Goal: Task Accomplishment & Management: Manage account settings

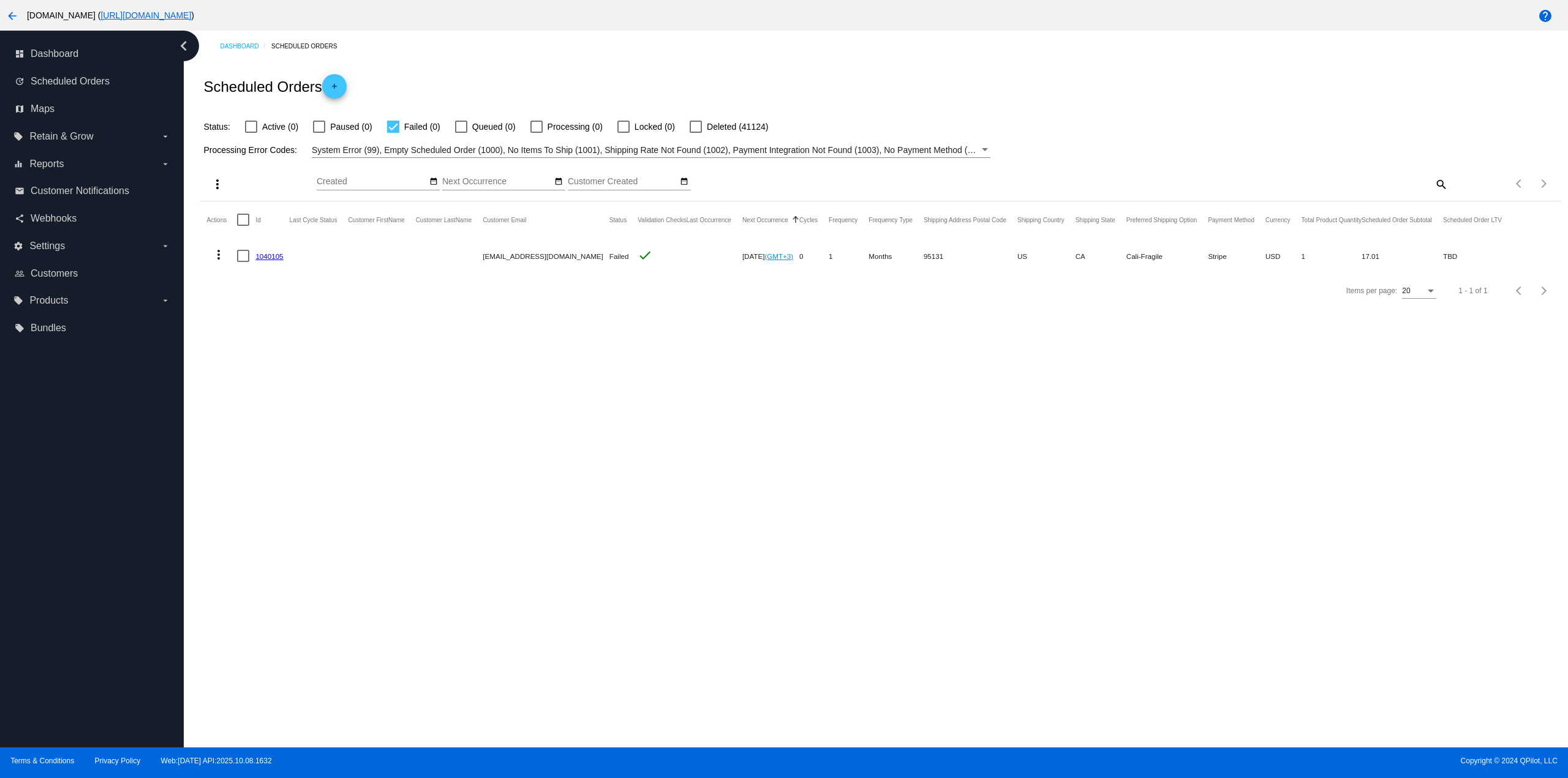
click at [395, 122] on div at bounding box center [393, 126] width 13 height 13
click at [393, 133] on input "Failed (0)" at bounding box center [393, 133] width 1 height 1
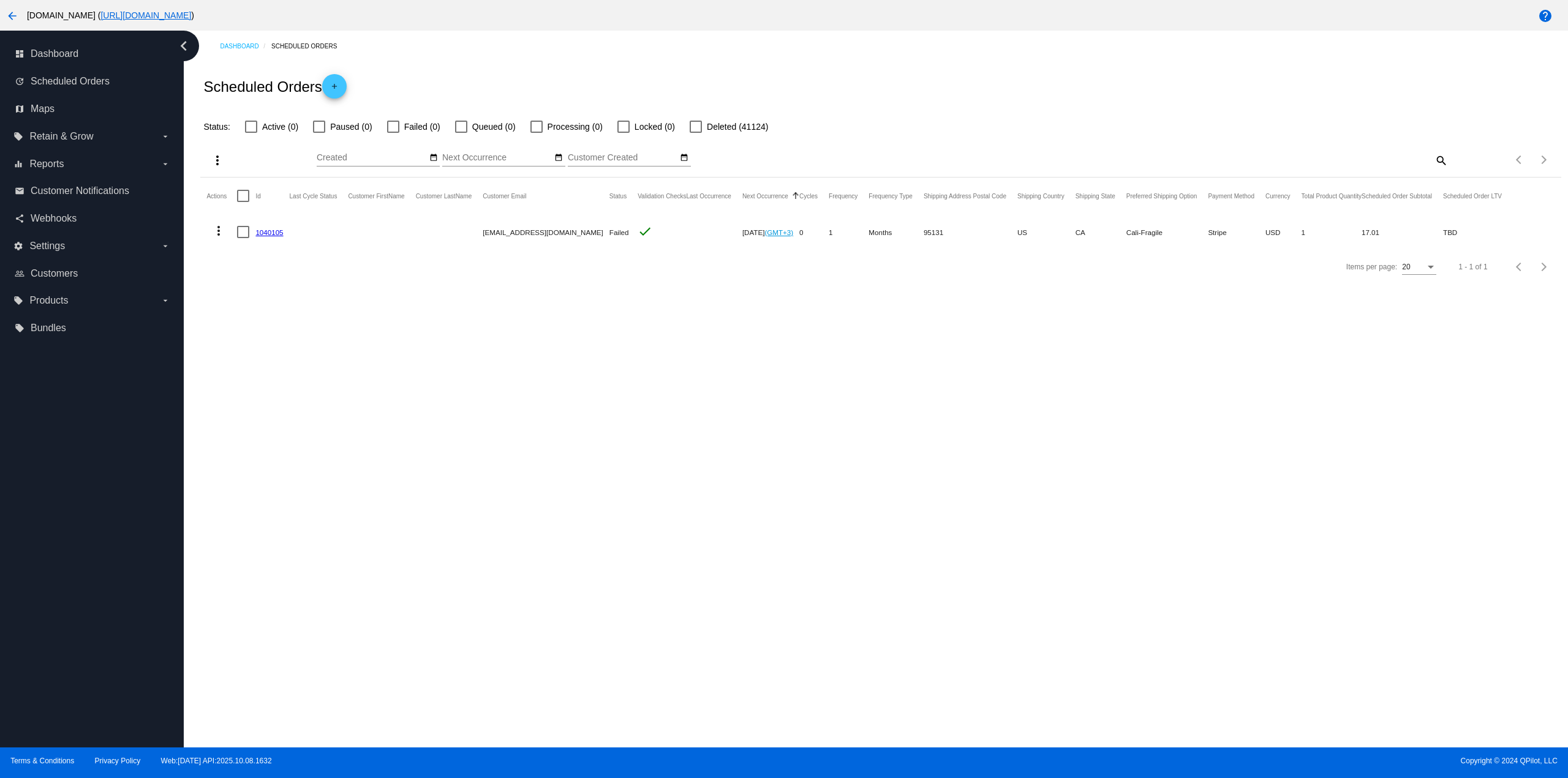
click at [395, 122] on div at bounding box center [393, 126] width 13 height 13
click at [393, 133] on input "Failed (0)" at bounding box center [393, 133] width 1 height 1
checkbox input "true"
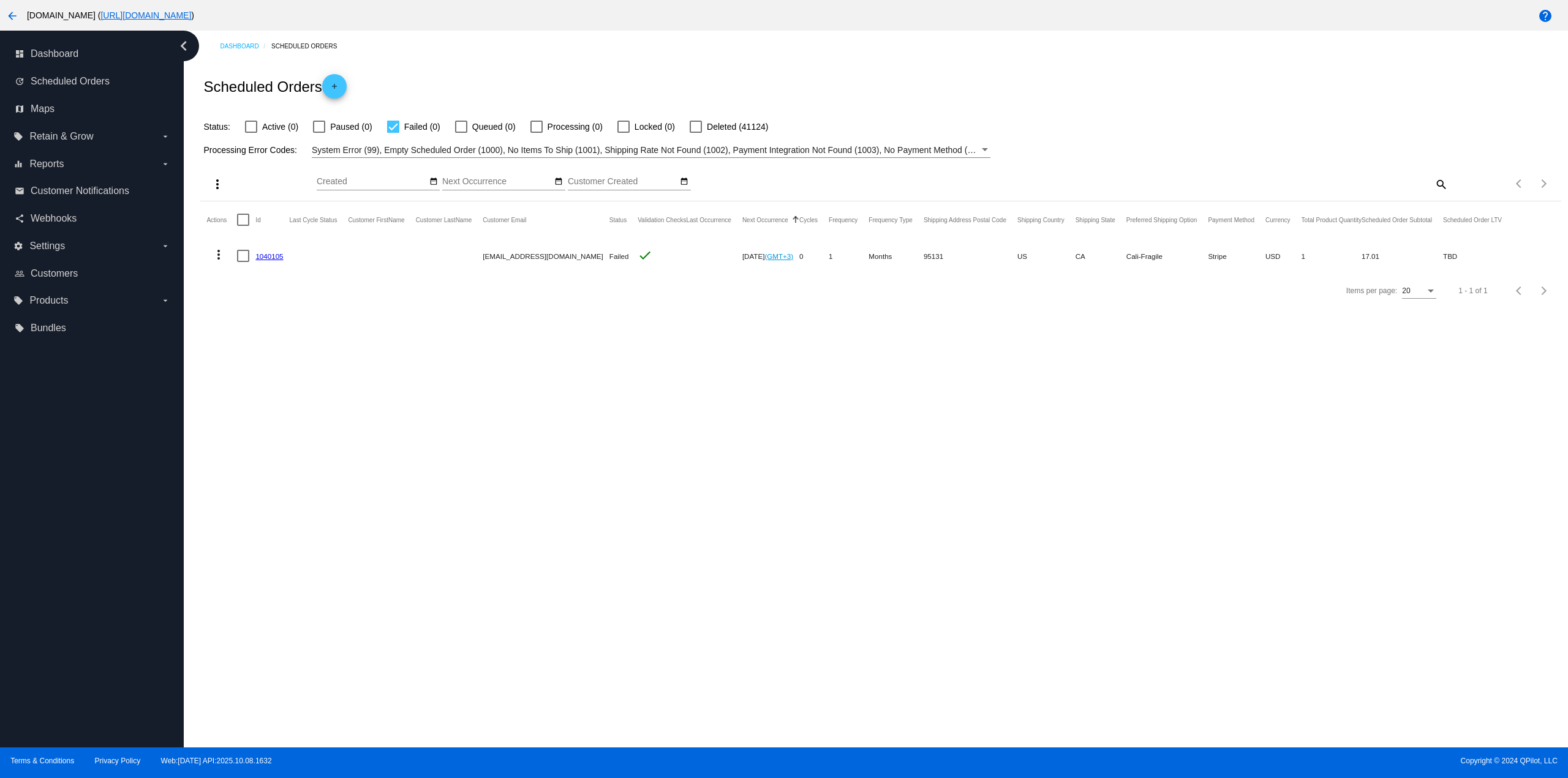
click at [264, 126] on span "Active (0)" at bounding box center [280, 126] width 36 height 14
click at [251, 133] on input "Active (0)" at bounding box center [250, 133] width 1 height 1
checkbox input "true"
click at [404, 126] on span "Failed (0)" at bounding box center [422, 126] width 36 height 14
click at [393, 133] on input "Failed (0)" at bounding box center [393, 133] width 1 height 1
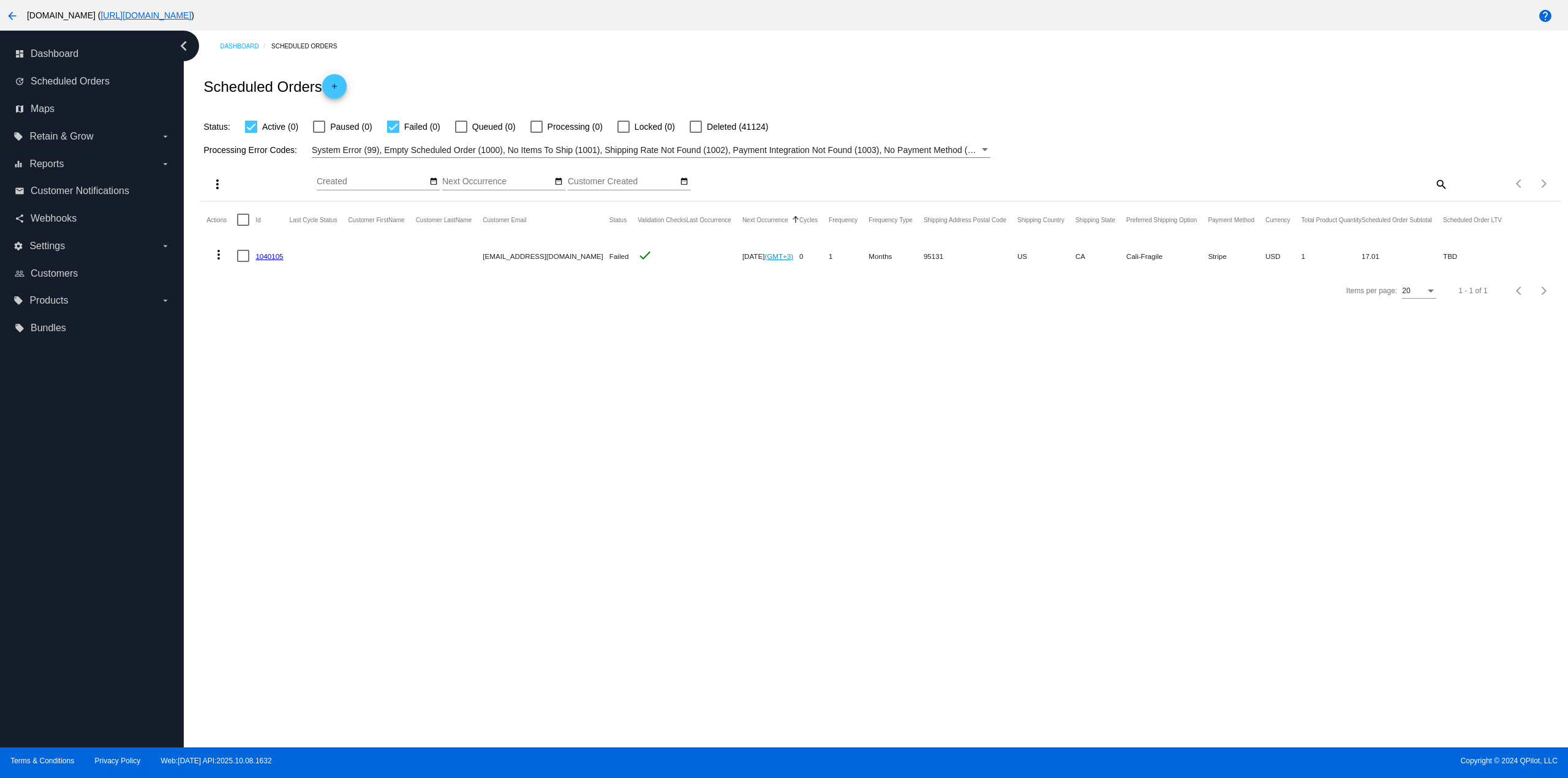
checkbox input "false"
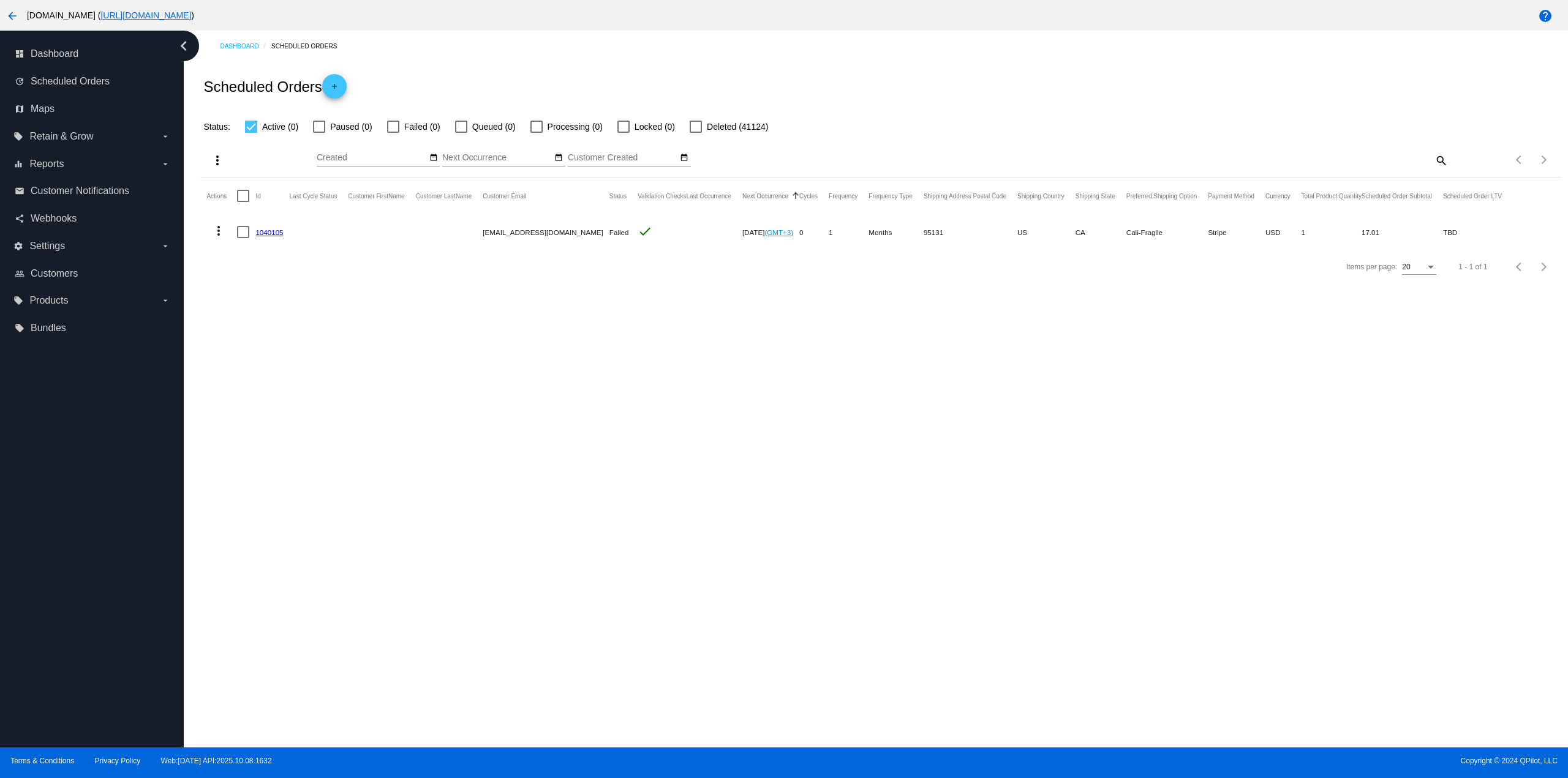
click at [418, 86] on div "Scheduled Orders add" at bounding box center [881, 86] width 1360 height 49
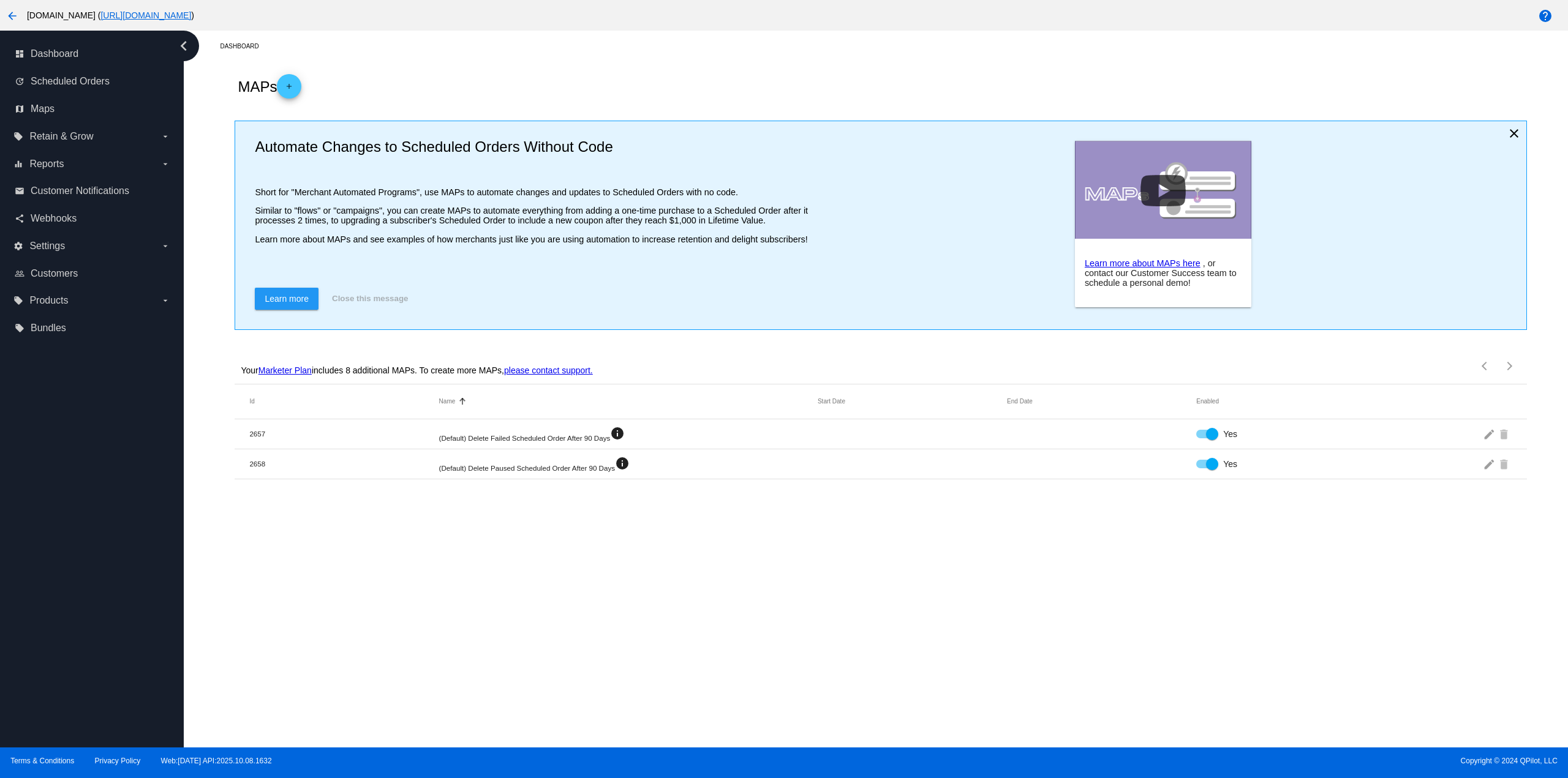
click at [1208, 439] on div at bounding box center [1212, 434] width 13 height 13
click at [1202, 439] on input "Yes" at bounding box center [1202, 438] width 1 height 1
checkbox input "false"
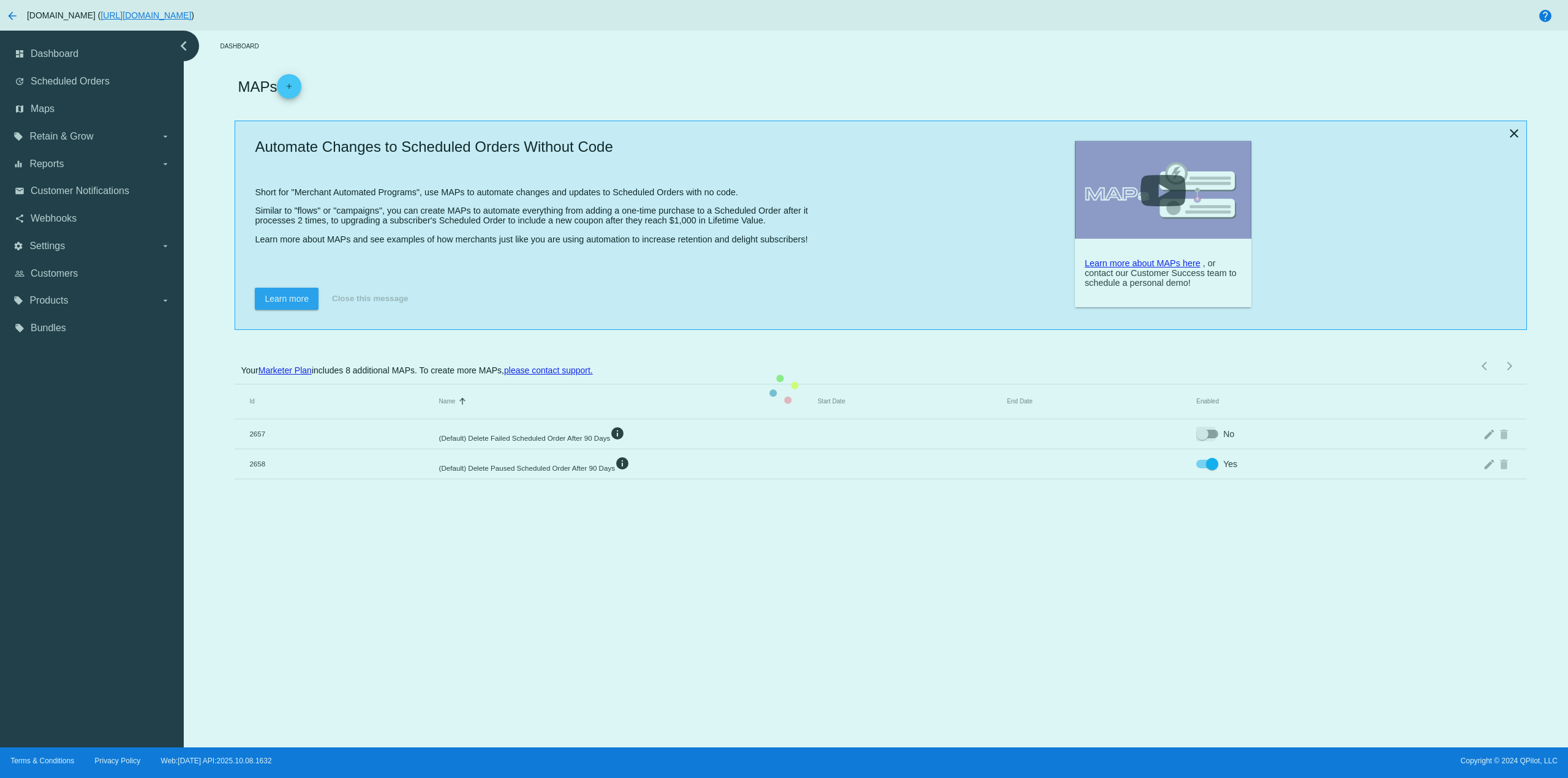
click at [1212, 466] on mat-table "Id Name Sorted by Name ascending Start Date End Date Enabled 2657 (Default) Del…" at bounding box center [881, 432] width 1292 height 95
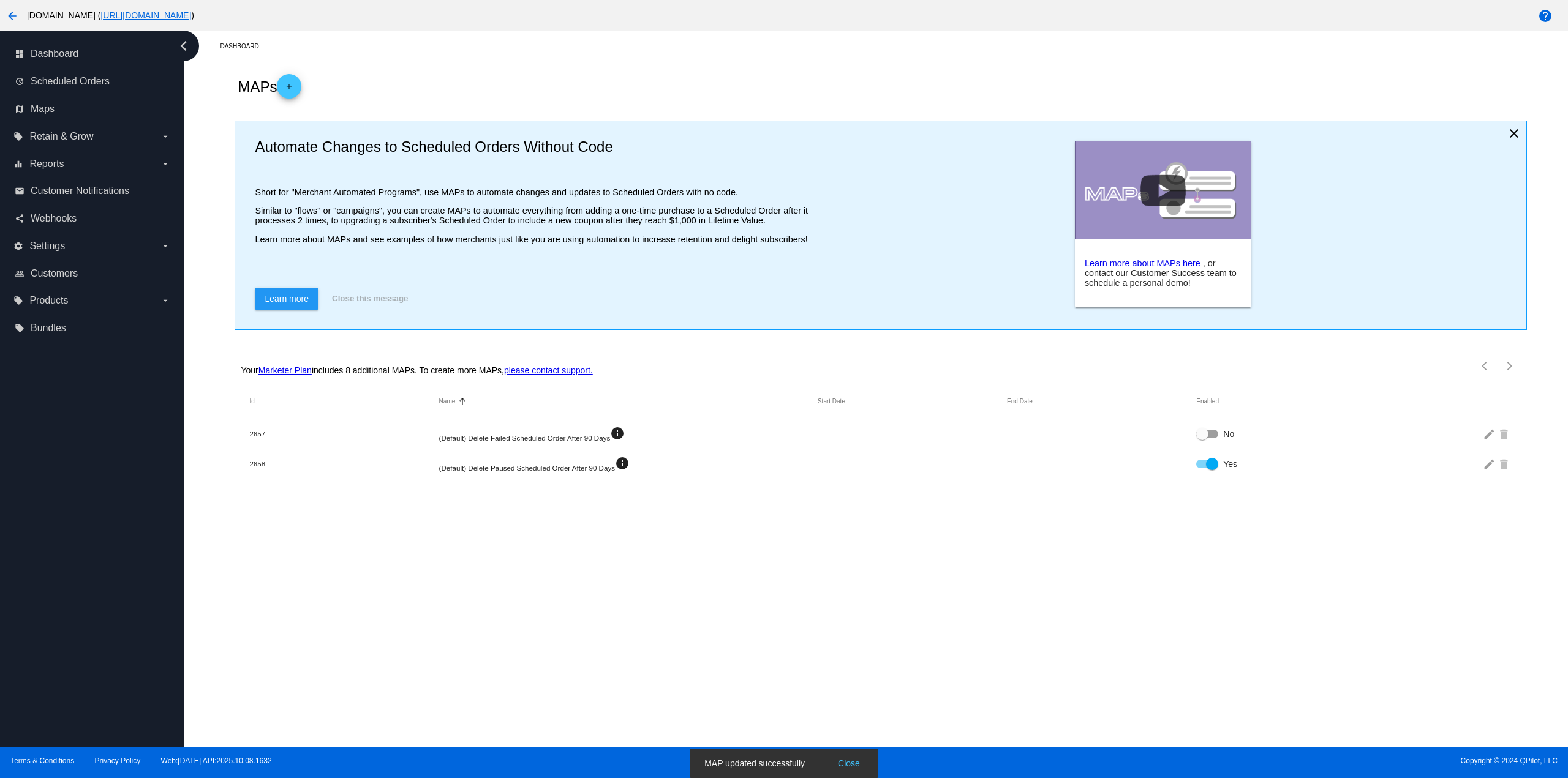
click at [1215, 458] on div at bounding box center [1212, 464] width 13 height 13
click at [1202, 468] on input "Yes" at bounding box center [1202, 468] width 1 height 1
checkbox input "false"
